Goal: Transaction & Acquisition: Download file/media

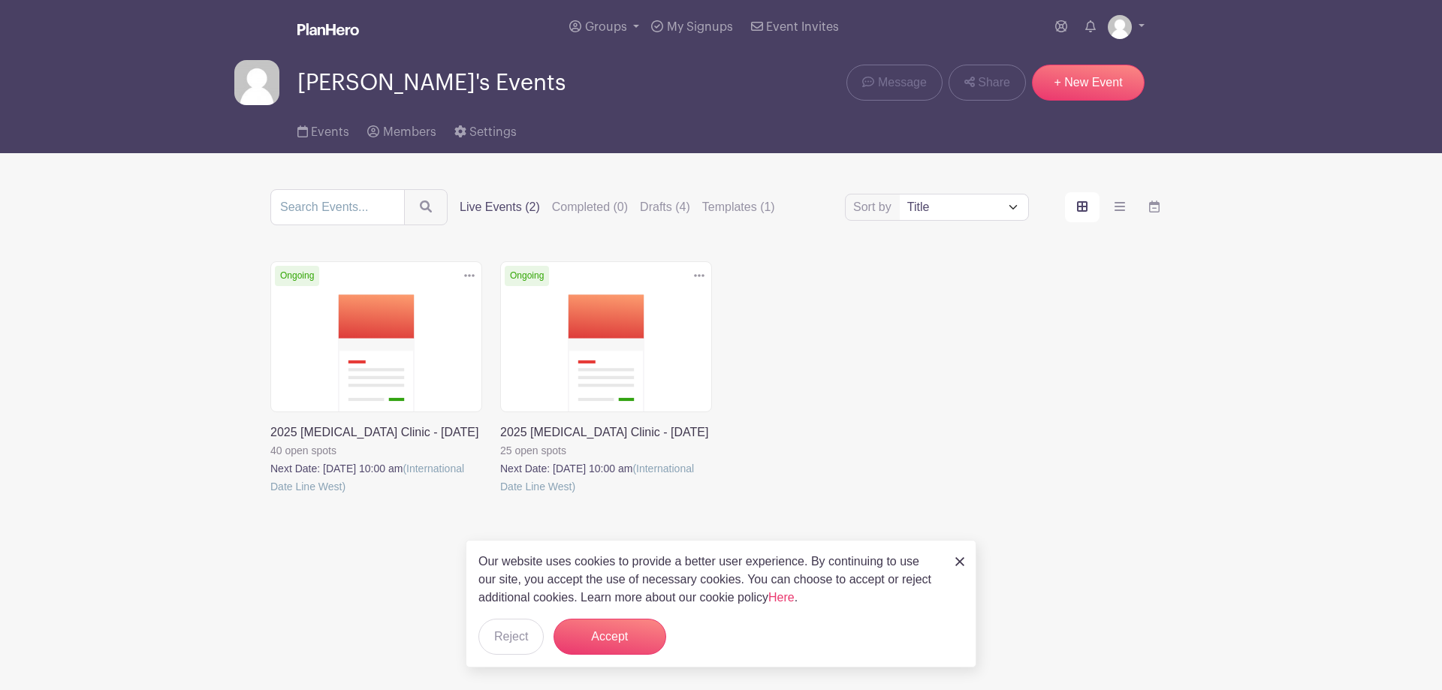
click at [500, 496] on link at bounding box center [500, 496] width 0 height 0
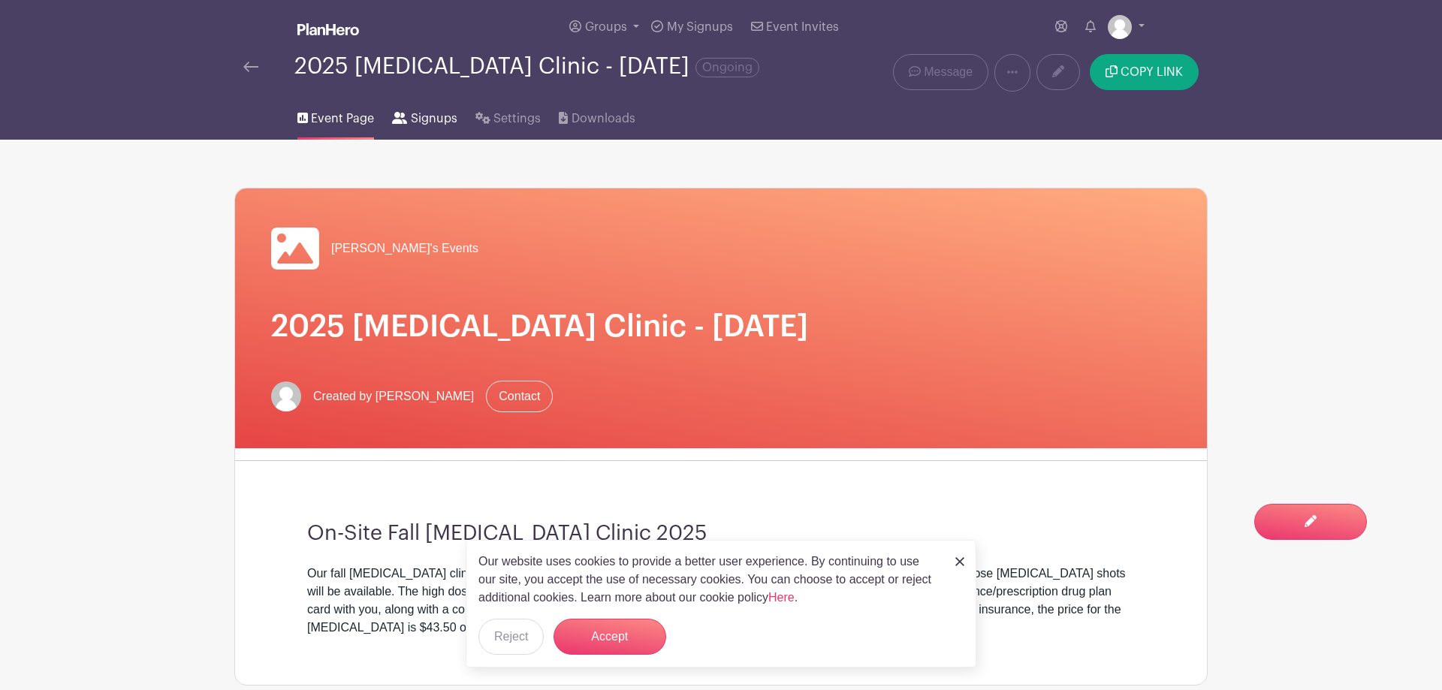
click at [424, 114] on span "Signups" at bounding box center [434, 119] width 47 height 18
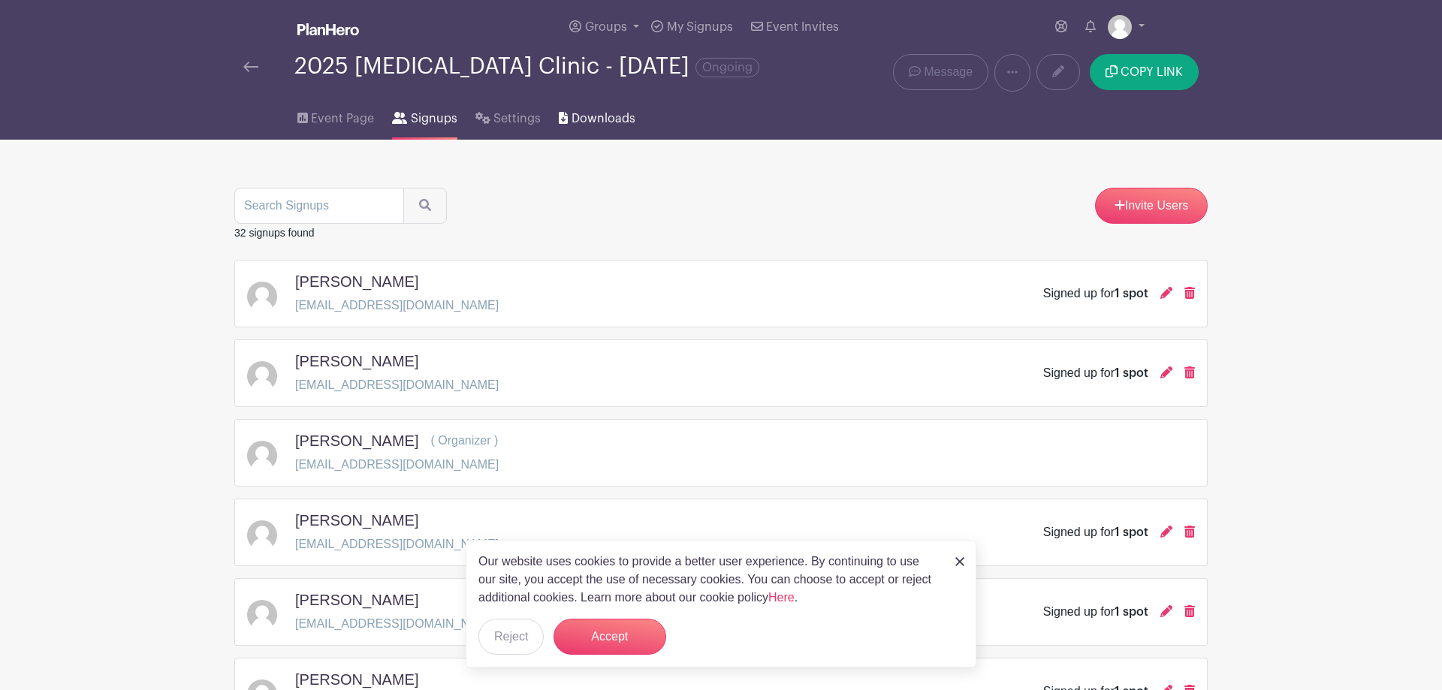
click at [592, 118] on span "Downloads" at bounding box center [604, 119] width 64 height 18
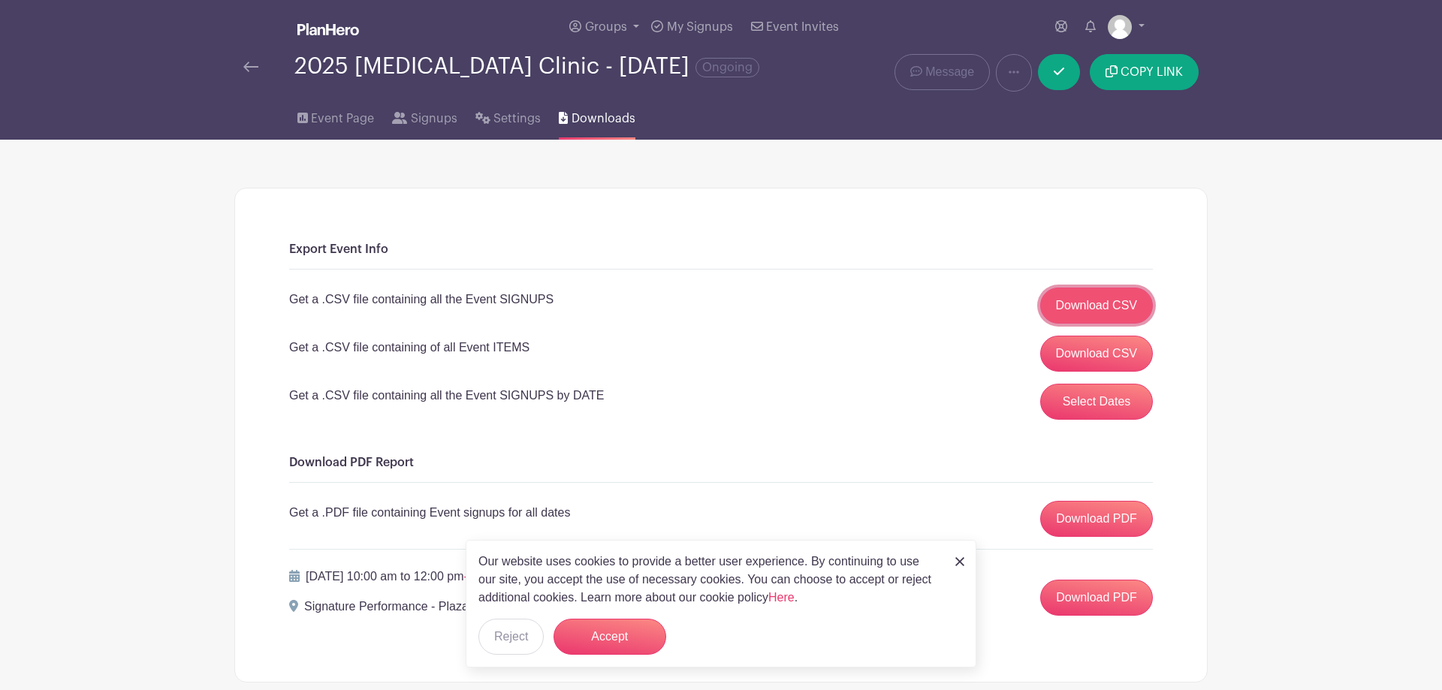
click at [1082, 303] on link "Download CSV" at bounding box center [1096, 306] width 113 height 36
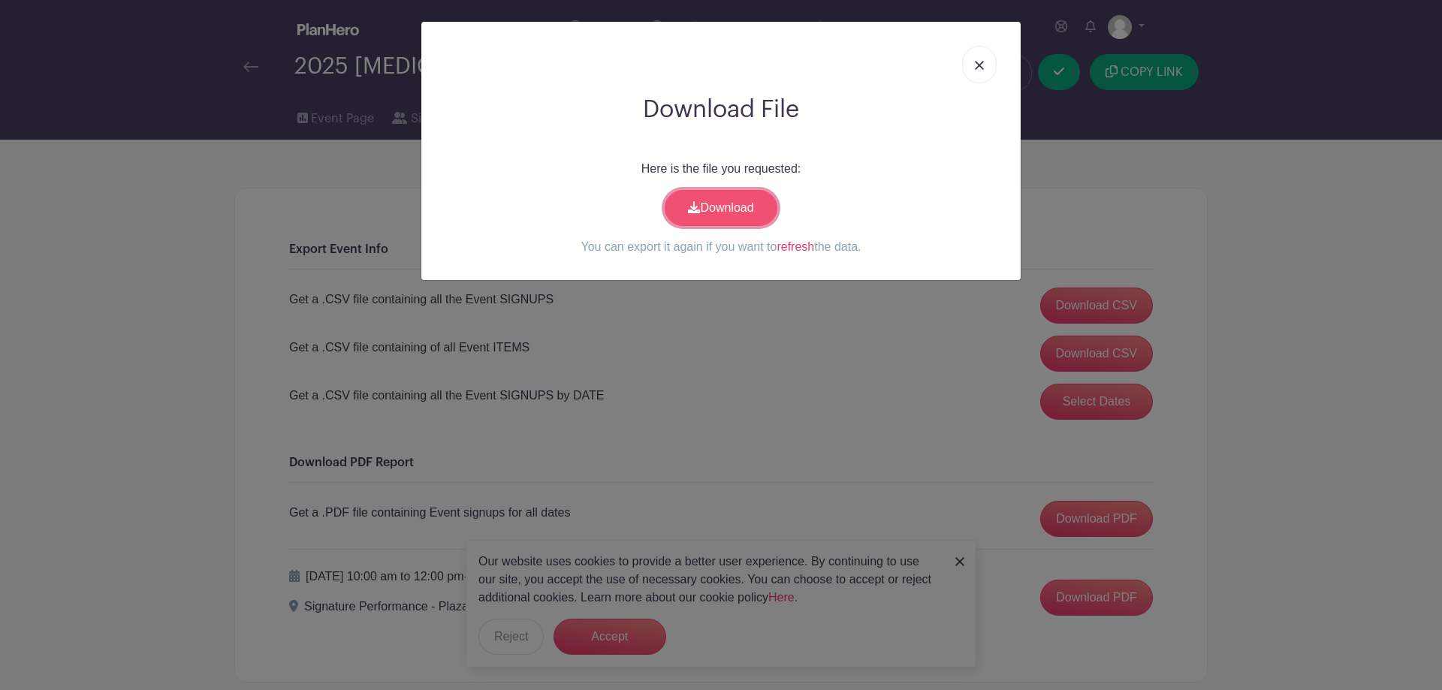
click at [736, 210] on link "Download" at bounding box center [721, 208] width 113 height 36
click at [979, 57] on link at bounding box center [979, 65] width 35 height 38
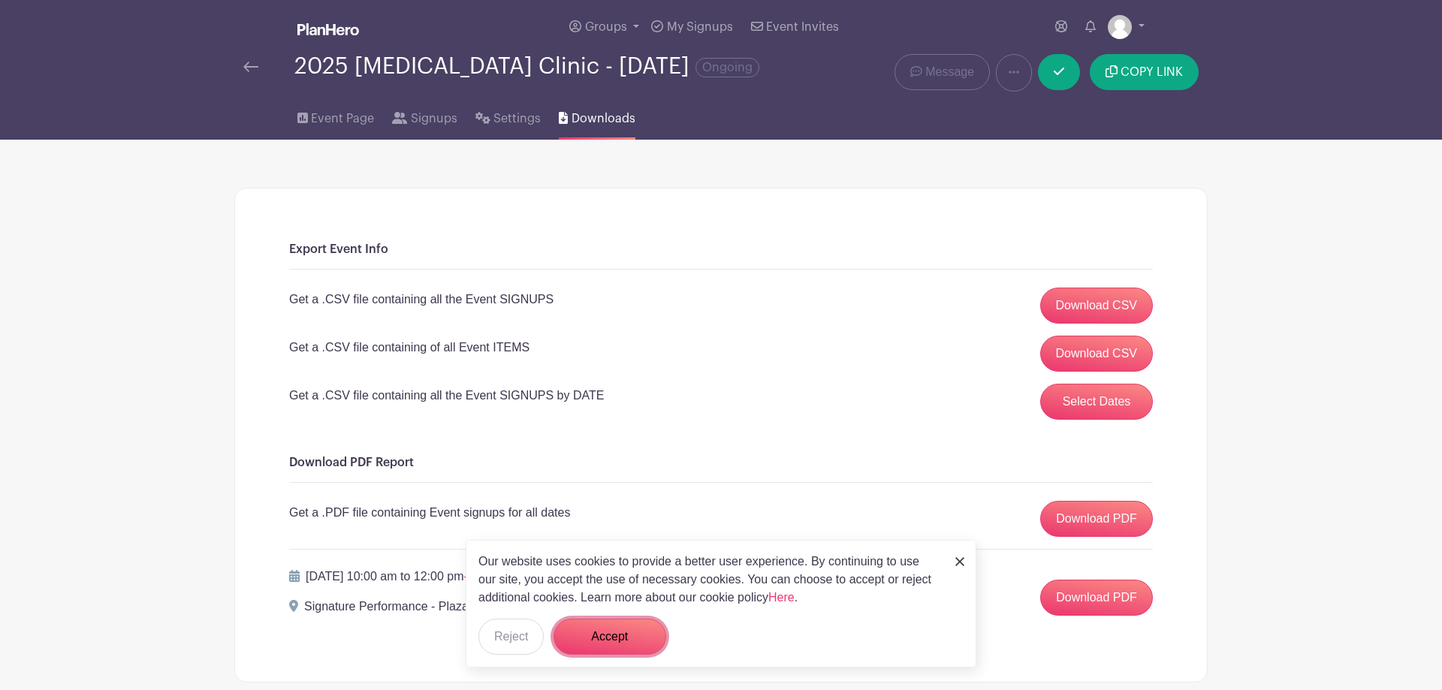
click at [625, 646] on button "Accept" at bounding box center [610, 637] width 113 height 36
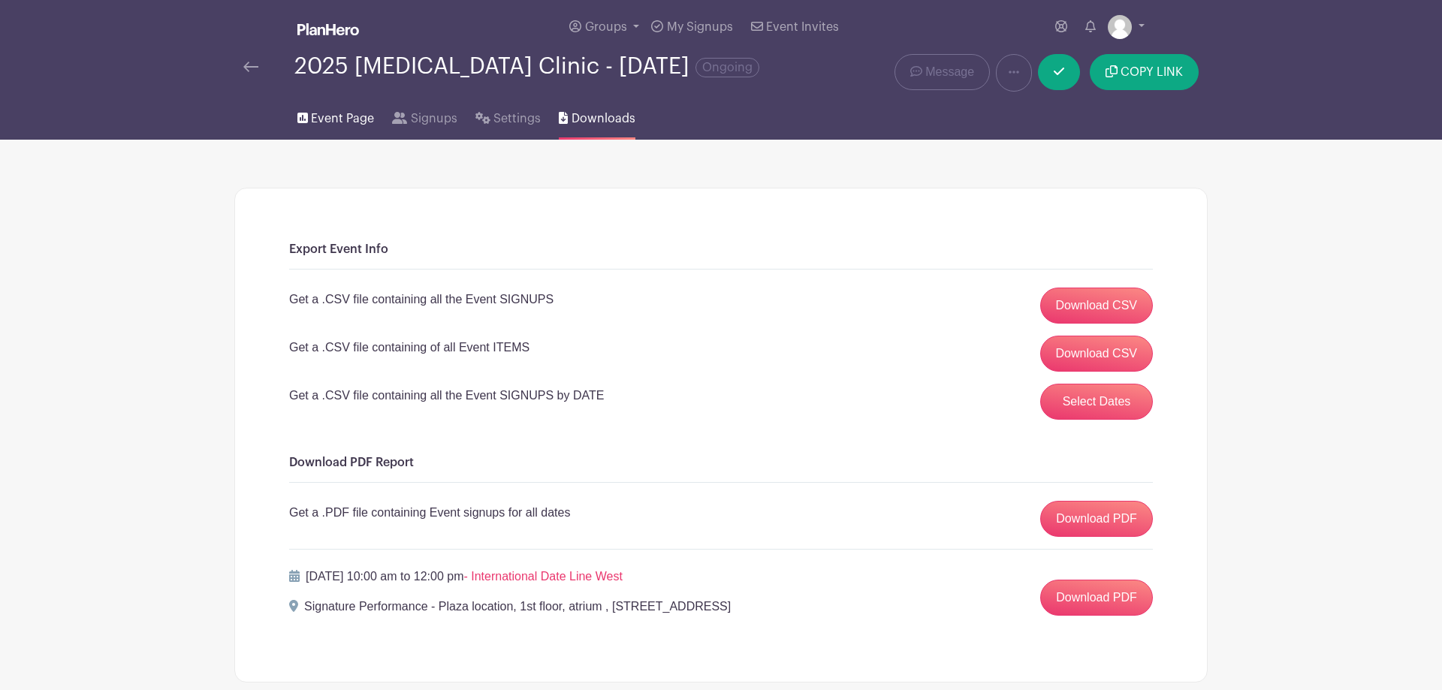
click at [351, 122] on span "Event Page" at bounding box center [342, 119] width 63 height 18
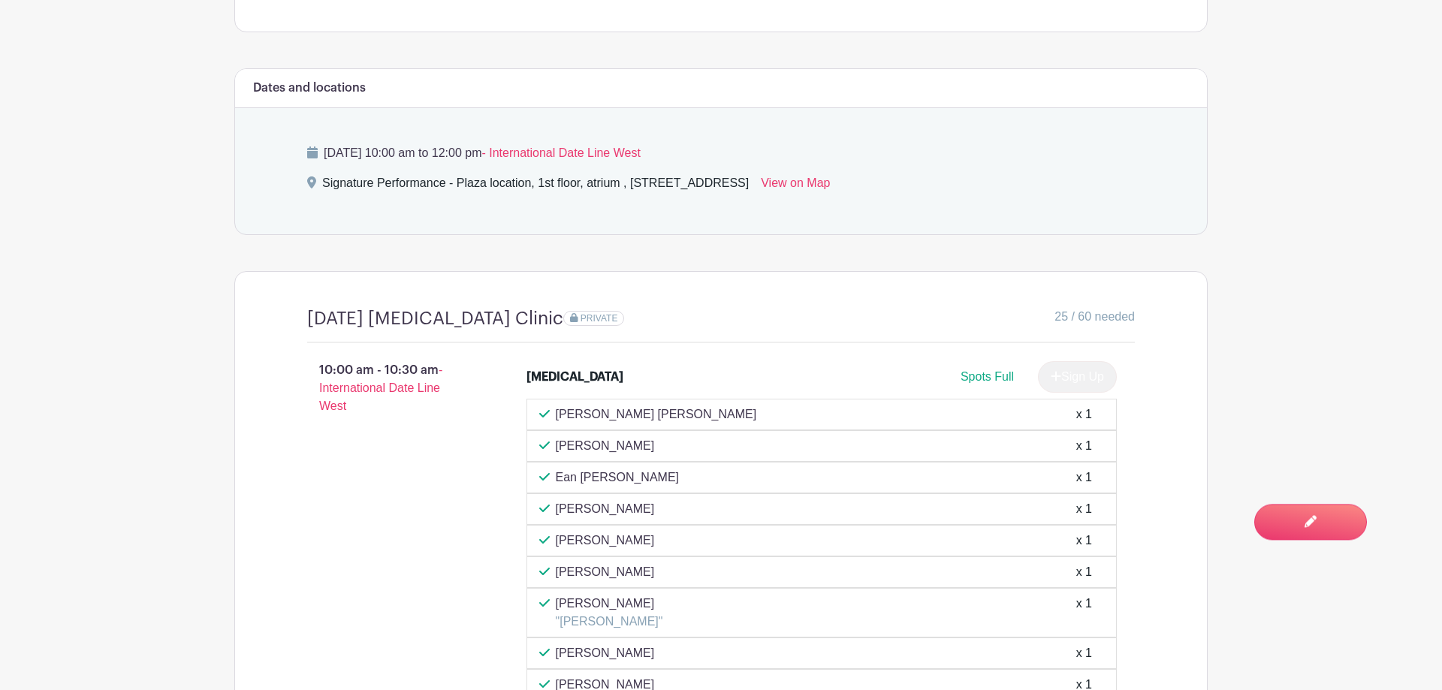
scroll to position [766, 0]
